Goal: Use online tool/utility: Utilize a website feature to perform a specific function

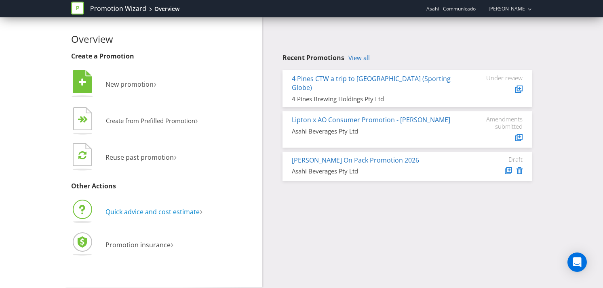
click at [133, 210] on span "Quick advice and cost estimate" at bounding box center [152, 212] width 94 height 9
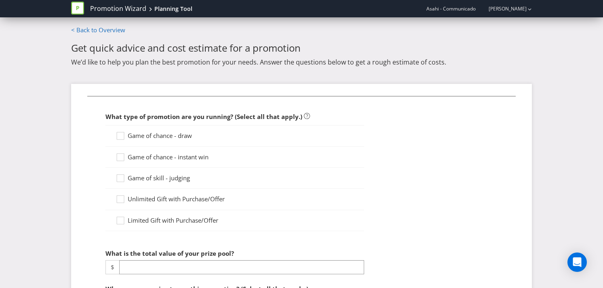
click at [151, 135] on span "Game of chance - draw" at bounding box center [160, 136] width 64 height 8
click at [0, 0] on input "Game of chance - draw" at bounding box center [0, 0] width 0 height 0
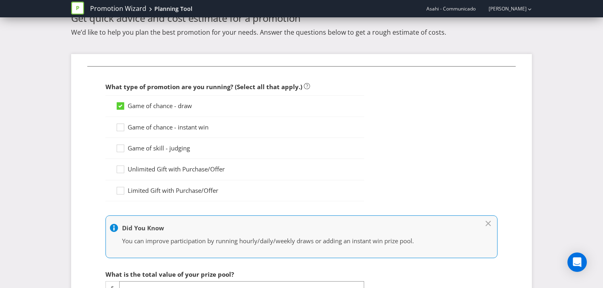
scroll to position [37, 0]
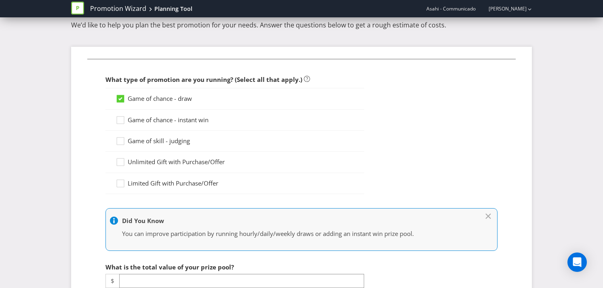
click at [163, 118] on span "Game of chance - instant win" at bounding box center [168, 120] width 81 height 8
click at [0, 0] on input "Game of chance - instant win" at bounding box center [0, 0] width 0 height 0
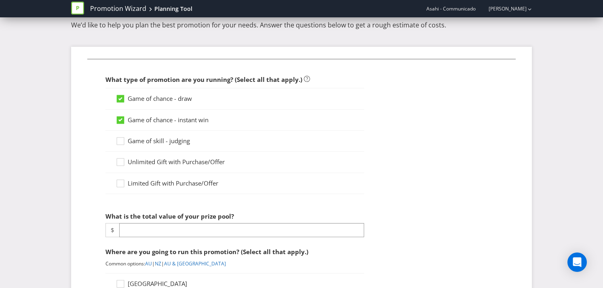
click at [175, 101] on span "Game of chance - draw" at bounding box center [160, 99] width 64 height 8
click at [0, 0] on input "Game of chance - draw" at bounding box center [0, 0] width 0 height 0
click at [169, 99] on span "Game of chance - draw" at bounding box center [160, 99] width 64 height 8
click at [0, 0] on input "Game of chance - draw" at bounding box center [0, 0] width 0 height 0
click at [120, 120] on icon at bounding box center [120, 119] width 4 height 3
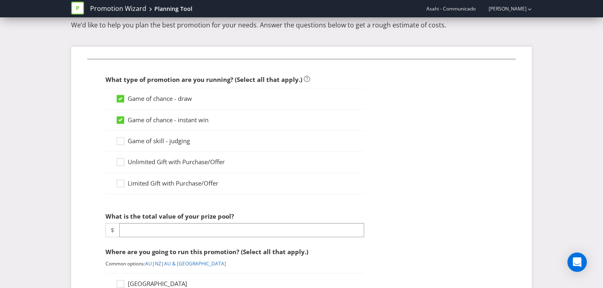
click at [0, 0] on input "Game of chance - instant win" at bounding box center [0, 0] width 0 height 0
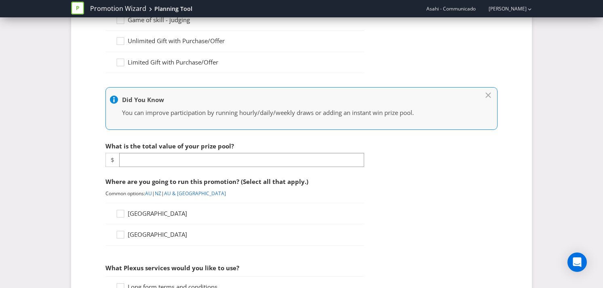
scroll to position [159, 0]
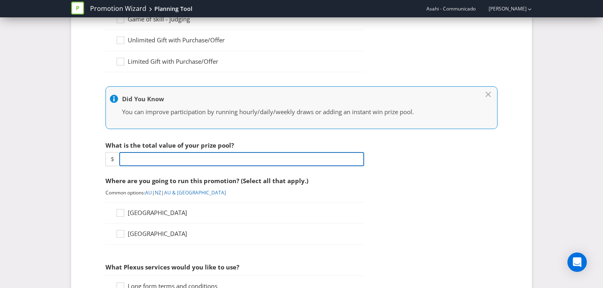
click at [166, 162] on input "number" at bounding box center [241, 159] width 245 height 14
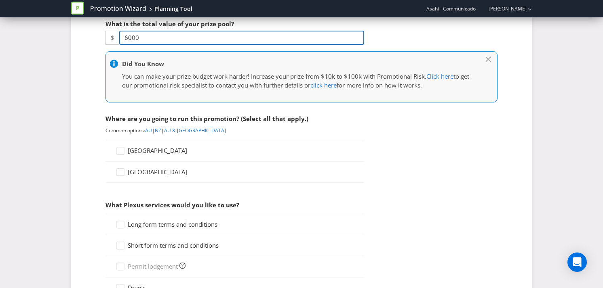
scroll to position [286, 0]
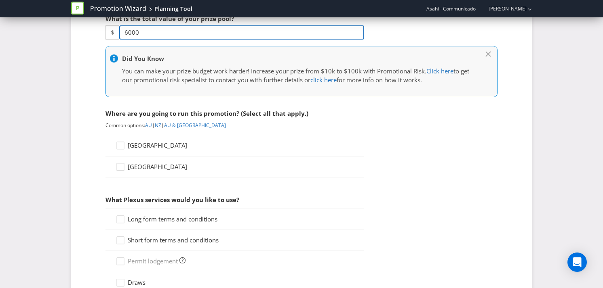
type input "6000"
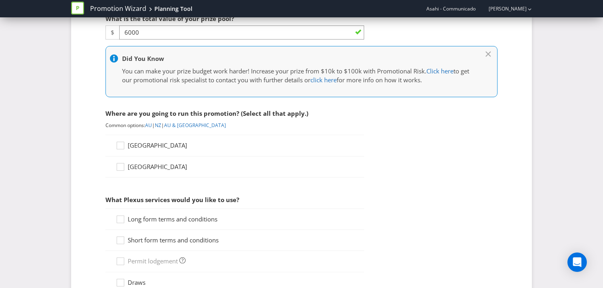
click at [145, 148] on span "[GEOGRAPHIC_DATA]" at bounding box center [157, 145] width 59 height 8
click at [0, 0] on input "[GEOGRAPHIC_DATA]" at bounding box center [0, 0] width 0 height 0
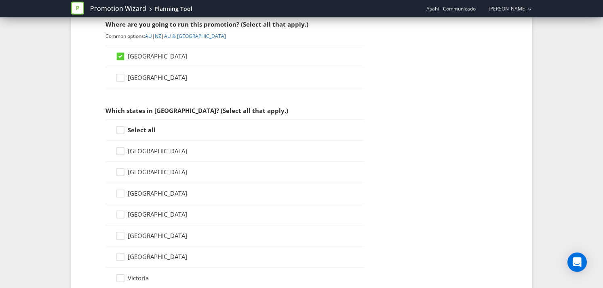
click at [145, 126] on strong "Select all" at bounding box center [142, 130] width 28 height 8
click at [0, 0] on input "Select all" at bounding box center [0, 0] width 0 height 0
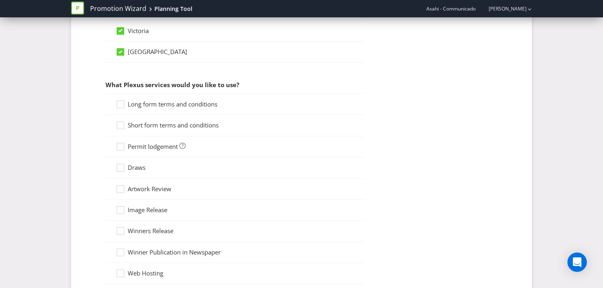
scroll to position [613, 0]
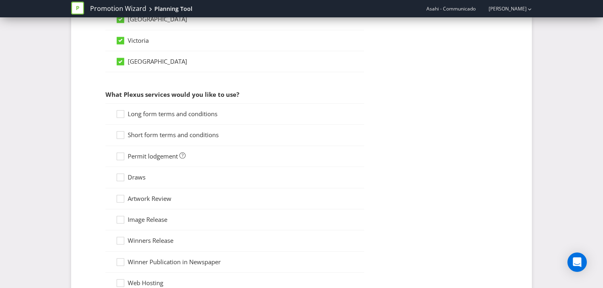
click at [154, 111] on span "Long form terms and conditions" at bounding box center [173, 114] width 90 height 8
click at [0, 0] on input "Long form terms and conditions" at bounding box center [0, 0] width 0 height 0
click at [151, 129] on div "Short form terms and conditions" at bounding box center [234, 135] width 259 height 21
click at [151, 137] on span "Short form terms and conditions" at bounding box center [173, 135] width 91 height 8
click at [0, 0] on input "Short form terms and conditions" at bounding box center [0, 0] width 0 height 0
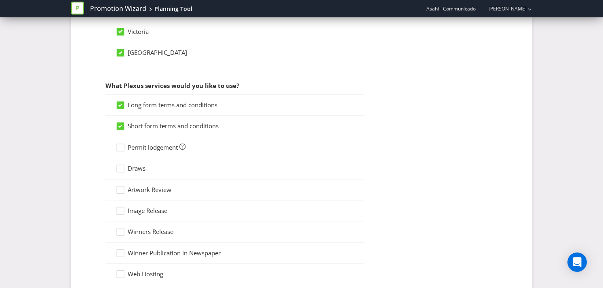
scroll to position [623, 0]
click at [150, 146] on span "Permit lodgement" at bounding box center [153, 147] width 50 height 8
click at [0, 0] on input "Permit lodgement" at bounding box center [0, 0] width 0 height 0
click at [139, 167] on span "Draws" at bounding box center [137, 168] width 18 height 8
click at [0, 0] on input "Draws" at bounding box center [0, 0] width 0 height 0
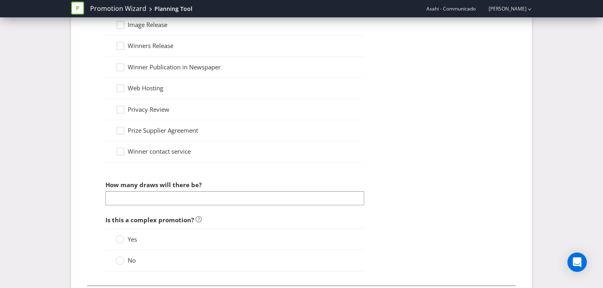
scroll to position [821, 0]
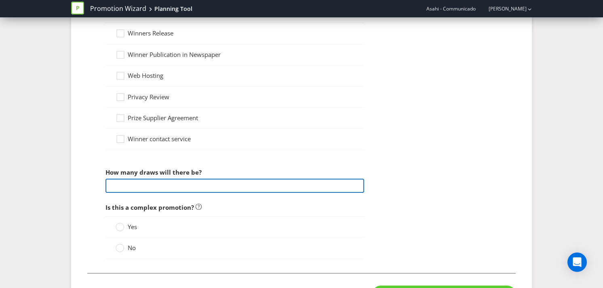
click at [190, 185] on input "number" at bounding box center [234, 186] width 259 height 14
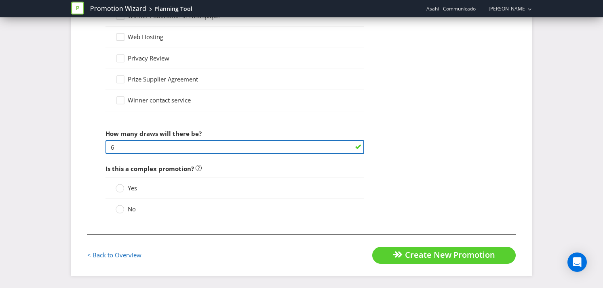
type input "6"
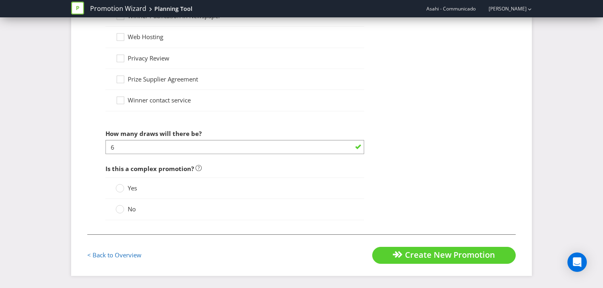
click at [132, 208] on span "No" at bounding box center [132, 209] width 8 height 8
click at [0, 0] on input "No" at bounding box center [0, 0] width 0 height 0
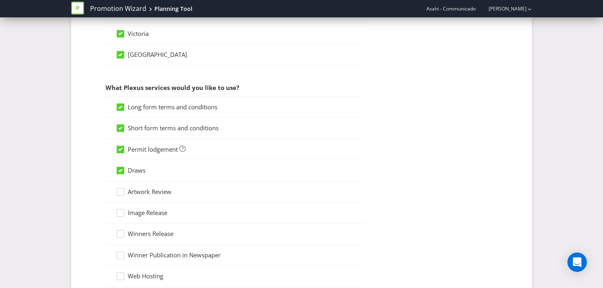
scroll to position [605, 0]
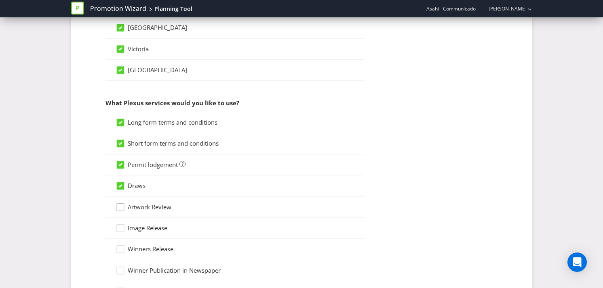
click at [121, 205] on div at bounding box center [120, 205] width 4 height 4
click at [0, 0] on input "Artwork Review" at bounding box center [0, 0] width 0 height 0
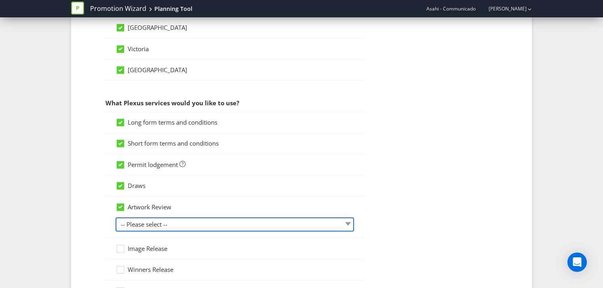
click at [238, 218] on select "-- Please select -- 1 piece 2-4 pieces (provided at same time) 5-7 pieces (prov…" at bounding box center [235, 225] width 238 height 14
click at [116, 218] on select "-- Please select -- 1 piece 2-4 pieces (provided at same time) 5-7 pieces (prov…" at bounding box center [235, 225] width 238 height 14
click at [231, 225] on select "-- Please select -- 1 piece 2-4 pieces (provided at same time) 5-7 pieces (prov…" at bounding box center [235, 225] width 238 height 14
select select "MARKETING_REVIEW_1"
click at [116, 218] on select "-- Please select -- 1 piece 2-4 pieces (provided at same time) 5-7 pieces (prov…" at bounding box center [235, 225] width 238 height 14
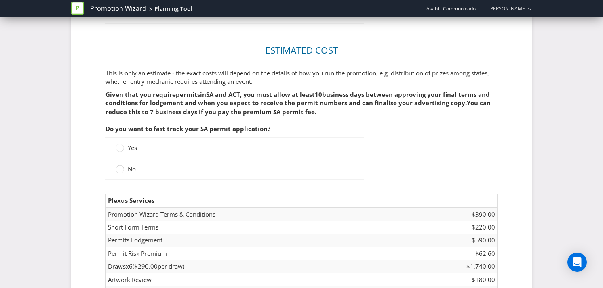
scroll to position [1076, 0]
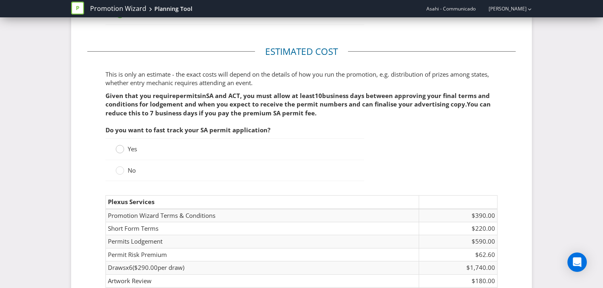
click at [121, 150] on circle at bounding box center [120, 149] width 8 height 8
click at [0, 0] on input "Yes" at bounding box center [0, 0] width 0 height 0
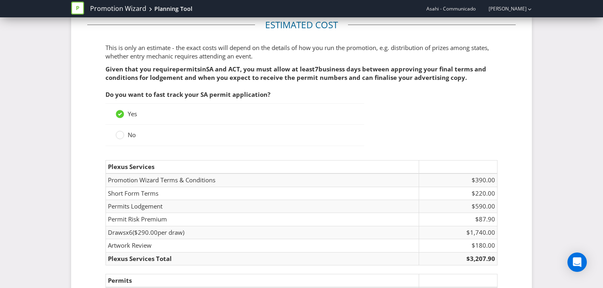
scroll to position [1103, 0]
click at [122, 134] on circle at bounding box center [120, 135] width 8 height 8
click at [0, 0] on input "No" at bounding box center [0, 0] width 0 height 0
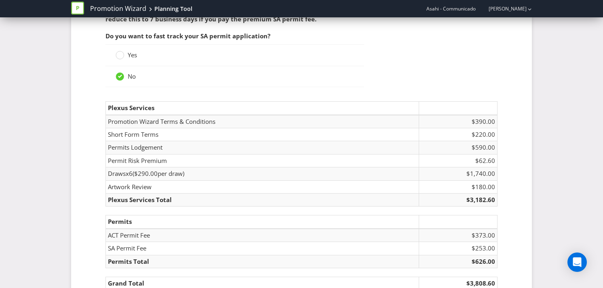
scroll to position [1184, 0]
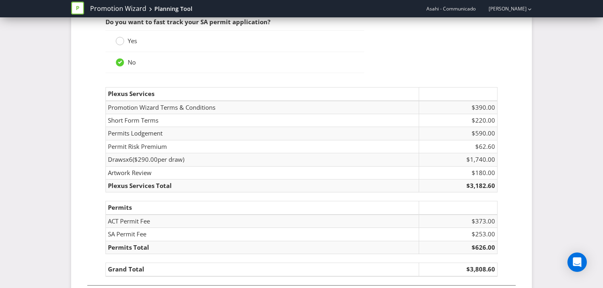
click at [122, 42] on circle at bounding box center [120, 41] width 8 height 8
click at [0, 0] on input "Yes" at bounding box center [0, 0] width 0 height 0
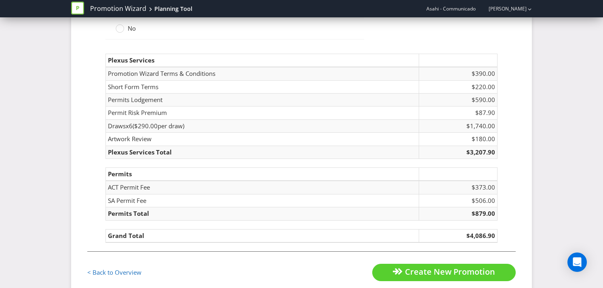
scroll to position [1226, 0]
